Goal: Task Accomplishment & Management: Complete application form

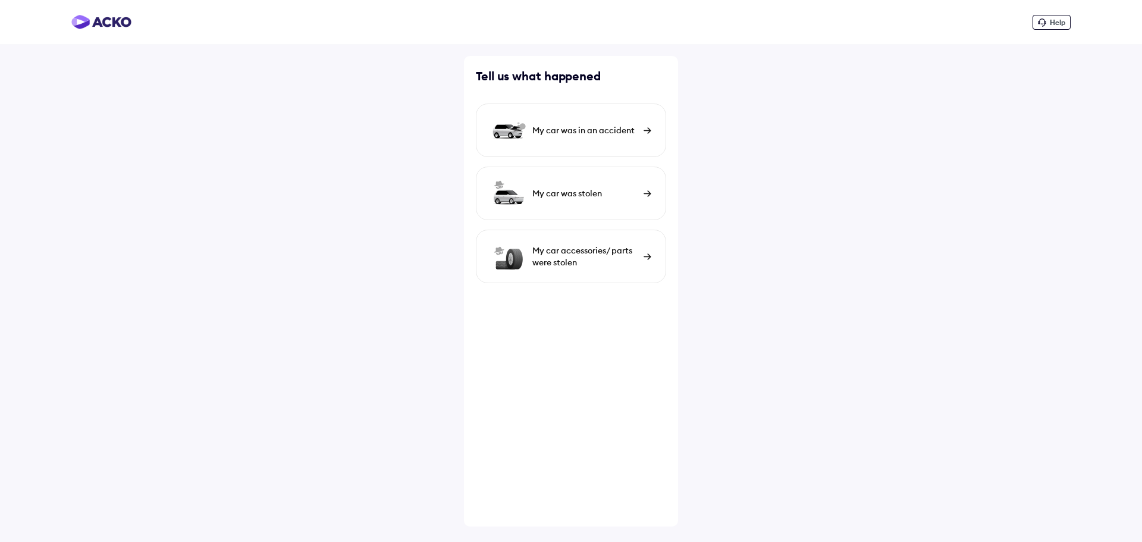
click at [598, 120] on div "My car was in an accident" at bounding box center [571, 130] width 190 height 54
click at [596, 139] on div "My car was in an accident" at bounding box center [571, 130] width 190 height 54
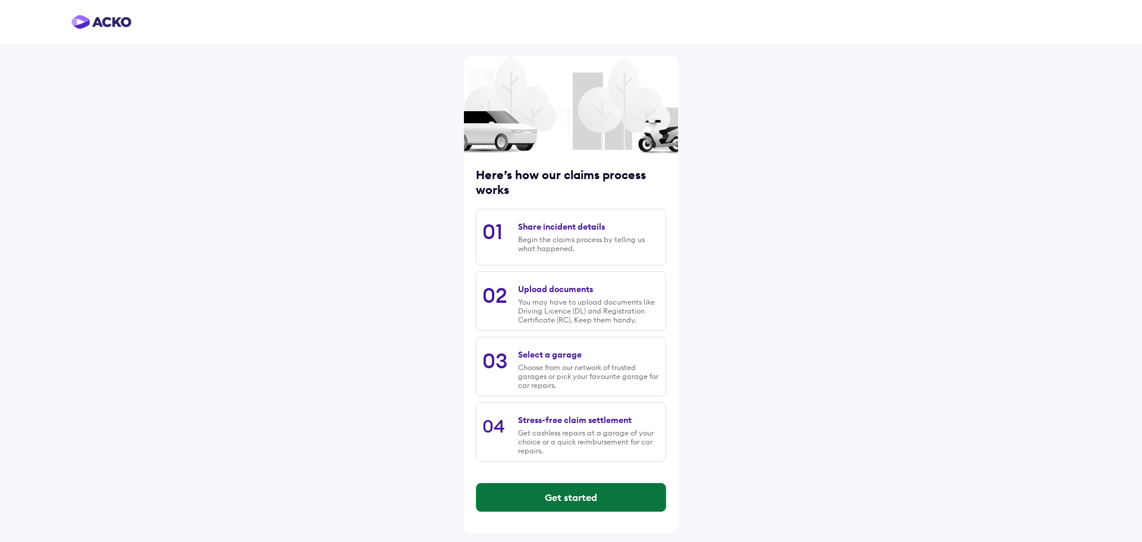
click at [530, 489] on button "Get started" at bounding box center [570, 497] width 189 height 29
